Goal: Information Seeking & Learning: Learn about a topic

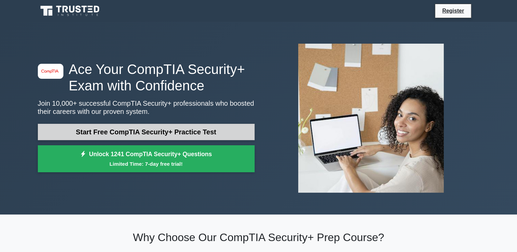
click at [178, 133] on link "Start Free CompTIA Security+ Practice Test" at bounding box center [146, 132] width 217 height 16
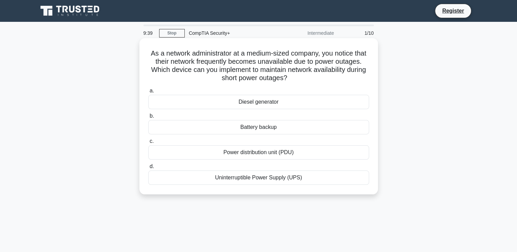
click at [258, 179] on div "Uninterruptible Power Supply (UPS)" at bounding box center [258, 177] width 221 height 14
click at [148, 169] on input "d. Uninterruptible Power Supply (UPS)" at bounding box center [148, 166] width 0 height 4
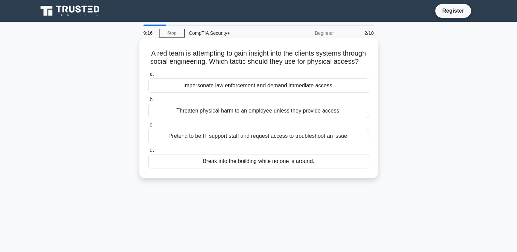
click at [281, 143] on div "Pretend to be IT support staff and request access to troubleshoot an issue." at bounding box center [258, 136] width 221 height 14
click at [148, 127] on input "c. Pretend to be IT support staff and request access to troubleshoot an issue." at bounding box center [148, 125] width 0 height 4
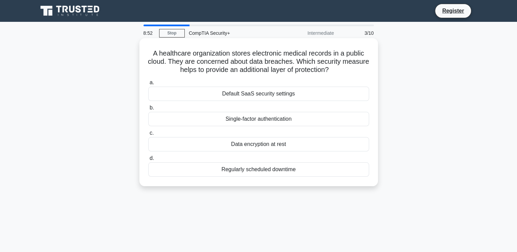
click at [276, 143] on div "Data encryption at rest" at bounding box center [258, 144] width 221 height 14
click at [148, 135] on input "c. Data encryption at rest" at bounding box center [148, 133] width 0 height 4
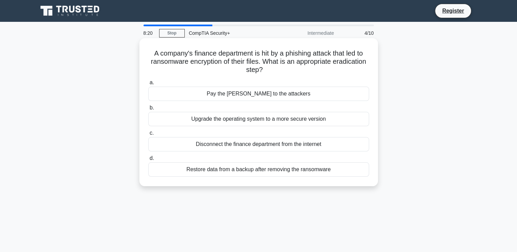
click at [256, 95] on div "Pay the ransom to the attackers" at bounding box center [258, 94] width 221 height 14
click at [148, 85] on input "a. Pay the ransom to the attackers" at bounding box center [148, 82] width 0 height 4
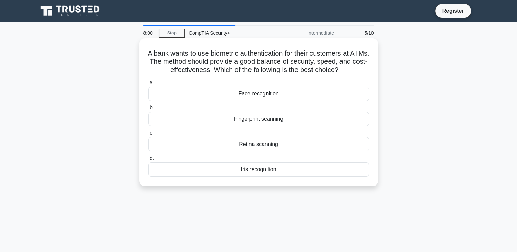
click at [258, 120] on div "Fingerprint scanning" at bounding box center [258, 119] width 221 height 14
click at [148, 110] on input "b. Fingerprint scanning" at bounding box center [148, 108] width 0 height 4
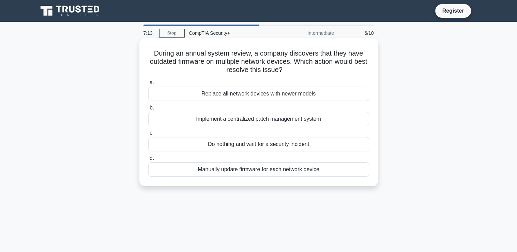
click at [243, 169] on div "Manually update firmware for each network device" at bounding box center [258, 169] width 221 height 14
click at [148, 160] on input "d. Manually update firmware for each network device" at bounding box center [148, 158] width 0 height 4
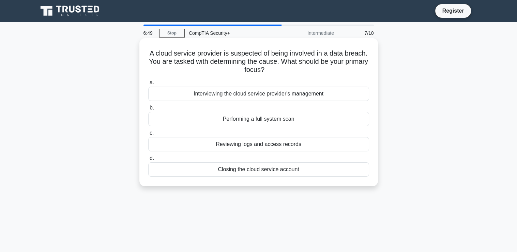
click at [264, 145] on div "Reviewing logs and access records" at bounding box center [258, 144] width 221 height 14
click at [148, 135] on input "c. Reviewing logs and access records" at bounding box center [148, 133] width 0 height 4
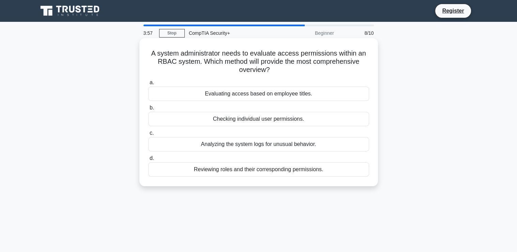
click at [250, 170] on div "Reviewing roles and their corresponding permissions." at bounding box center [258, 169] width 221 height 14
click at [148, 160] on input "d. Reviewing roles and their corresponding permissions." at bounding box center [148, 158] width 0 height 4
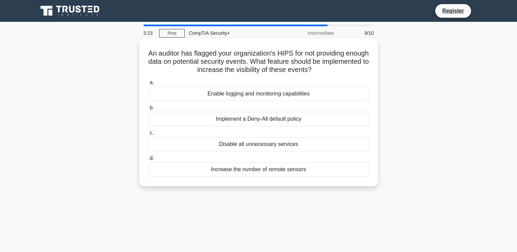
click at [270, 95] on div "Enable logging and monitoring capabilities" at bounding box center [258, 94] width 221 height 14
click at [148, 85] on input "a. Enable logging and monitoring capabilities" at bounding box center [148, 82] width 0 height 4
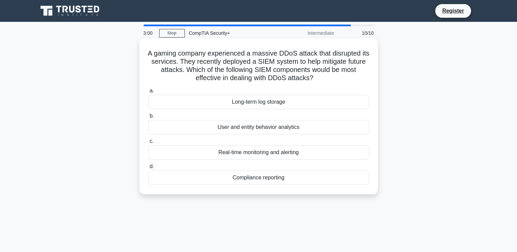
click at [253, 155] on div "Real-time monitoring and alerting" at bounding box center [258, 152] width 221 height 14
click at [148, 143] on input "c. Real-time monitoring and alerting" at bounding box center [148, 141] width 0 height 4
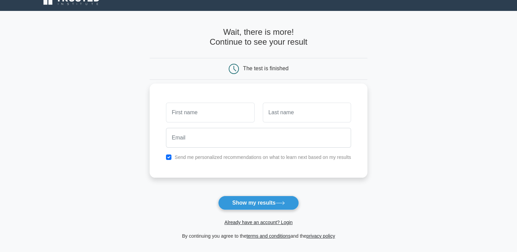
scroll to position [11, 0]
